Goal: Task Accomplishment & Management: Use online tool/utility

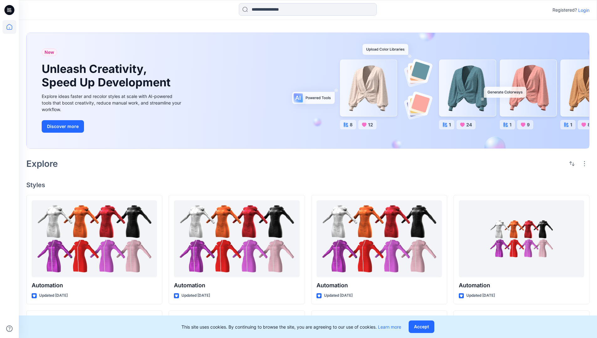
click at [582, 10] on p "Login" at bounding box center [583, 10] width 11 height 7
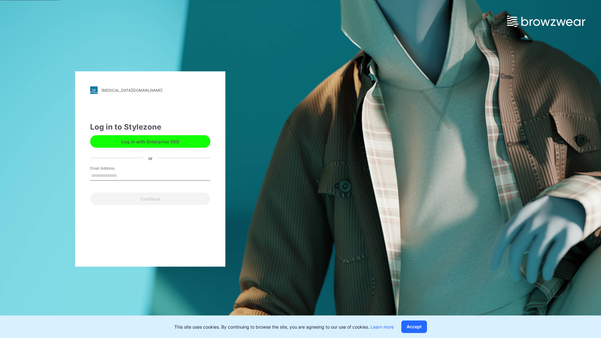
click at [124, 175] on input "Email Address" at bounding box center [150, 175] width 120 height 9
type input "**********"
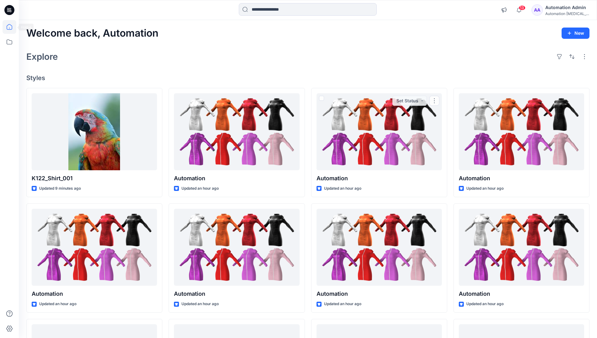
click at [12, 27] on icon at bounding box center [10, 27] width 6 height 6
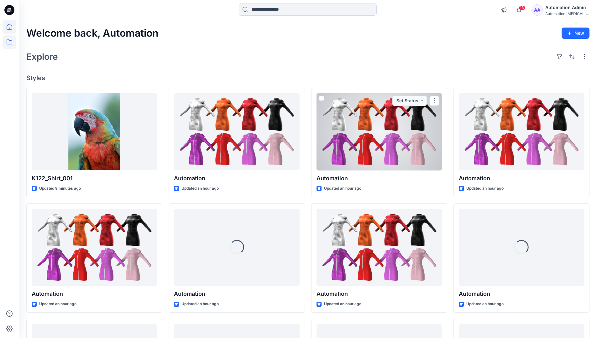
click at [11, 42] on icon at bounding box center [10, 42] width 14 height 14
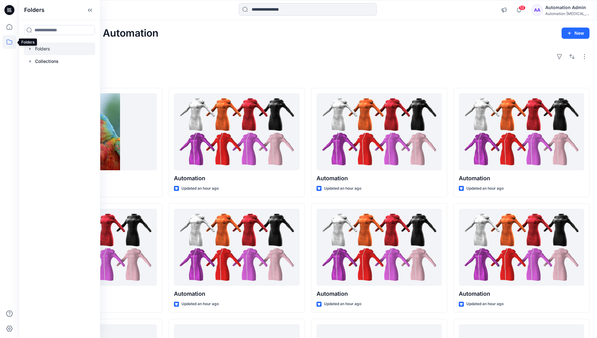
click at [67, 49] on div at bounding box center [59, 49] width 71 height 13
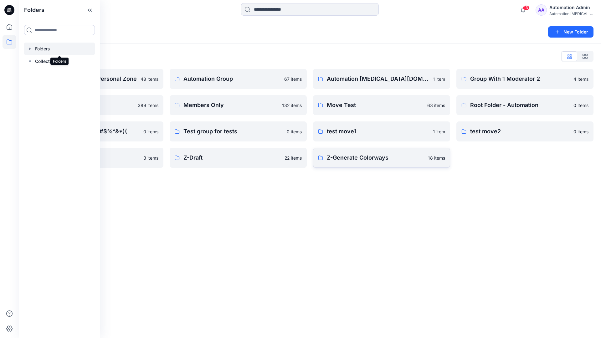
click at [399, 157] on p "Z-Generate Colorways" at bounding box center [375, 157] width 97 height 9
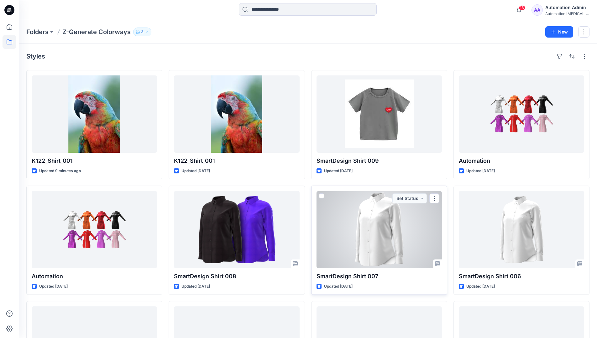
click at [323, 195] on span at bounding box center [321, 196] width 5 height 5
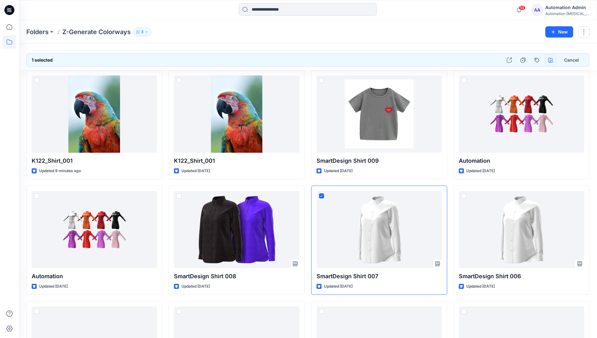
click at [550, 60] on icon "button" at bounding box center [550, 60] width 5 height 5
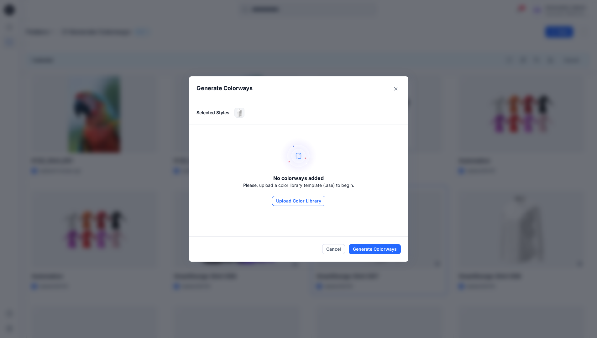
click at [308, 200] on button "Upload Color Library" at bounding box center [298, 201] width 53 height 10
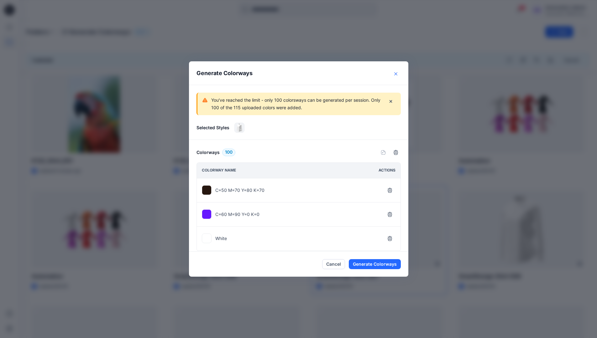
click at [397, 74] on icon "Close" at bounding box center [395, 73] width 3 height 3
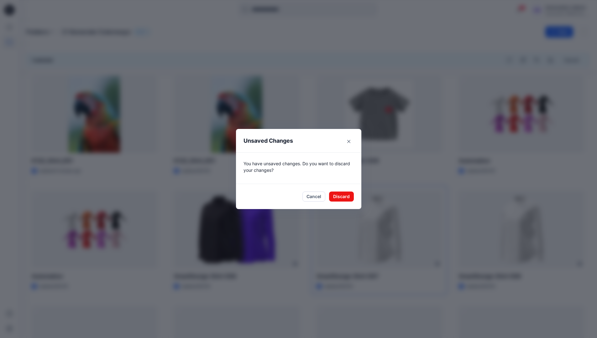
click at [346, 202] on footer "Cancel Discard" at bounding box center [298, 196] width 125 height 25
click at [350, 196] on button "Discard" at bounding box center [341, 197] width 25 height 10
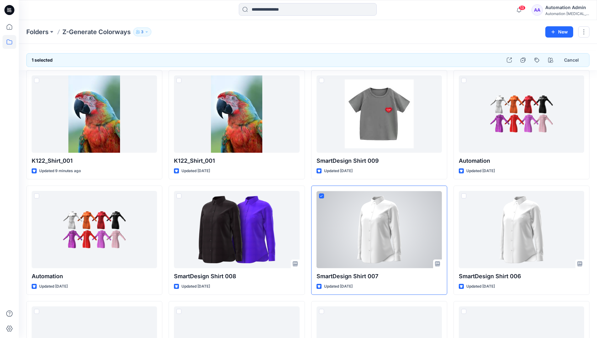
click at [572, 10] on div "Automation Admin" at bounding box center [567, 8] width 44 height 8
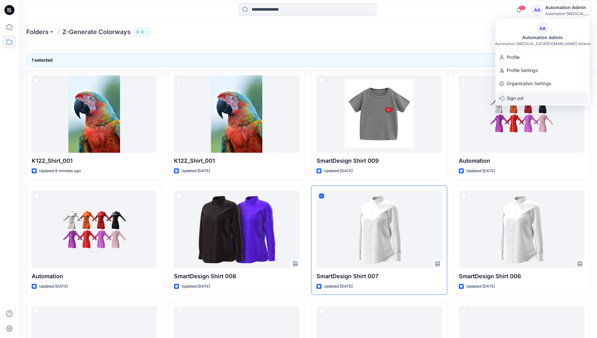
click at [547, 99] on div "Sign out" at bounding box center [541, 98] width 91 height 12
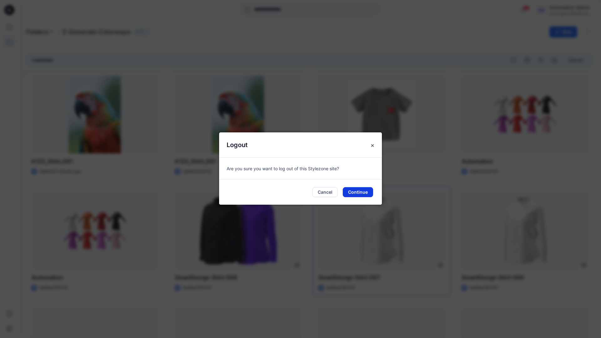
click at [361, 194] on button "Continue" at bounding box center [358, 192] width 30 height 10
